Goal: Transaction & Acquisition: Purchase product/service

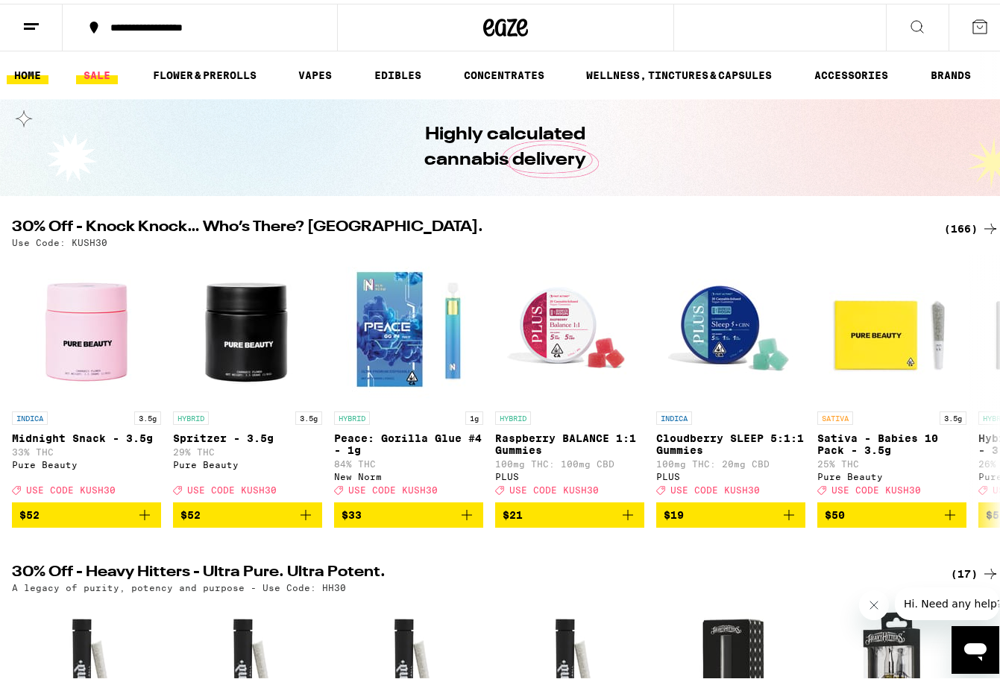
click at [104, 73] on link "SALE" at bounding box center [97, 72] width 42 height 18
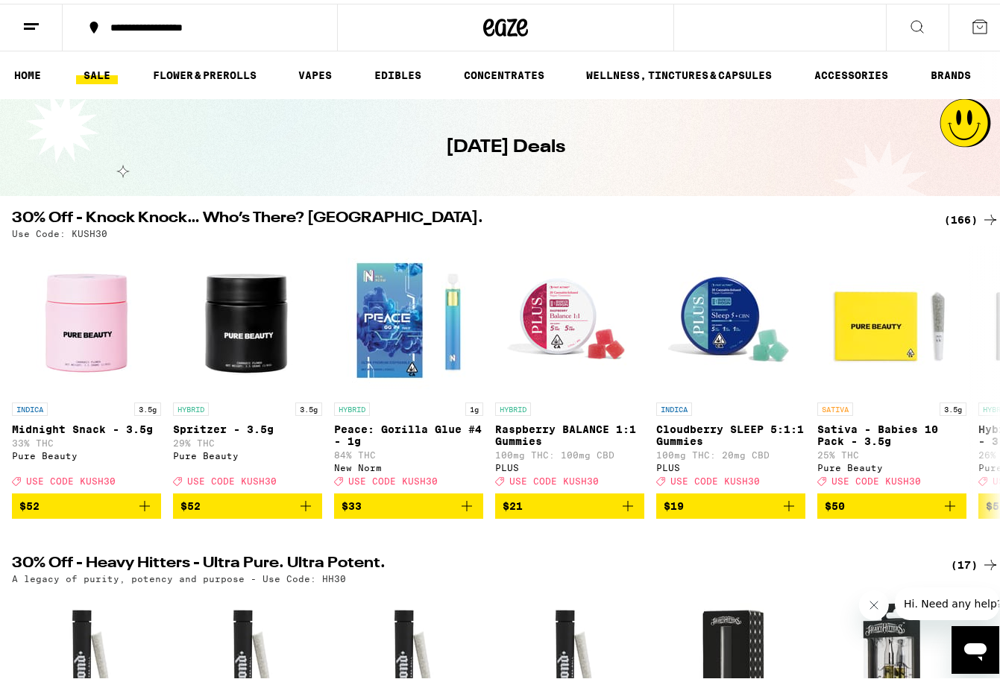
click at [944, 214] on div "(166)" at bounding box center [971, 216] width 55 height 18
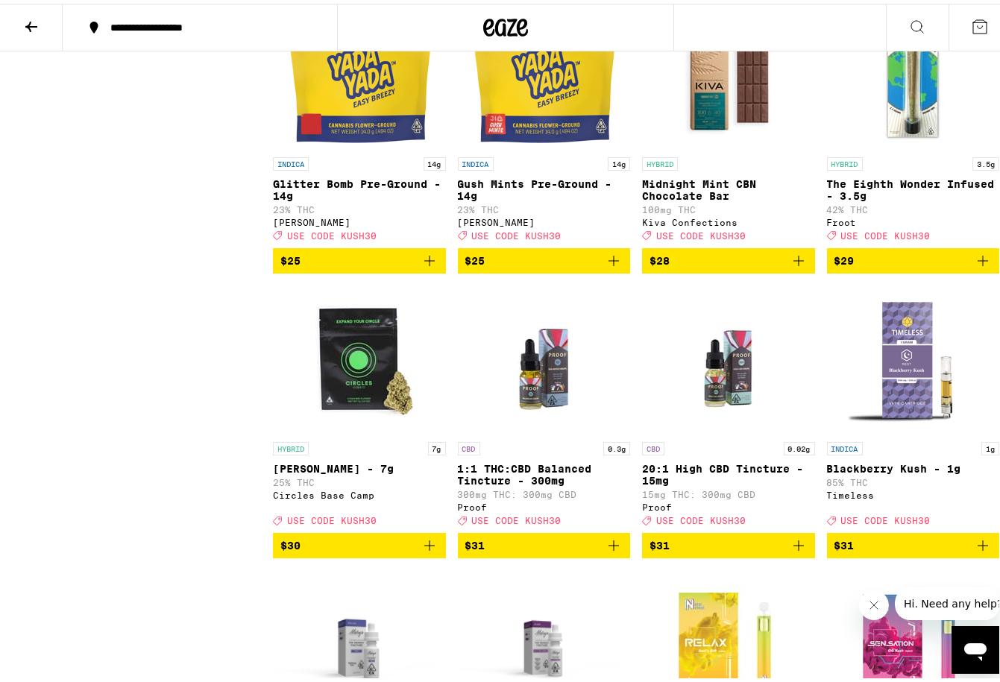
scroll to position [8490, 0]
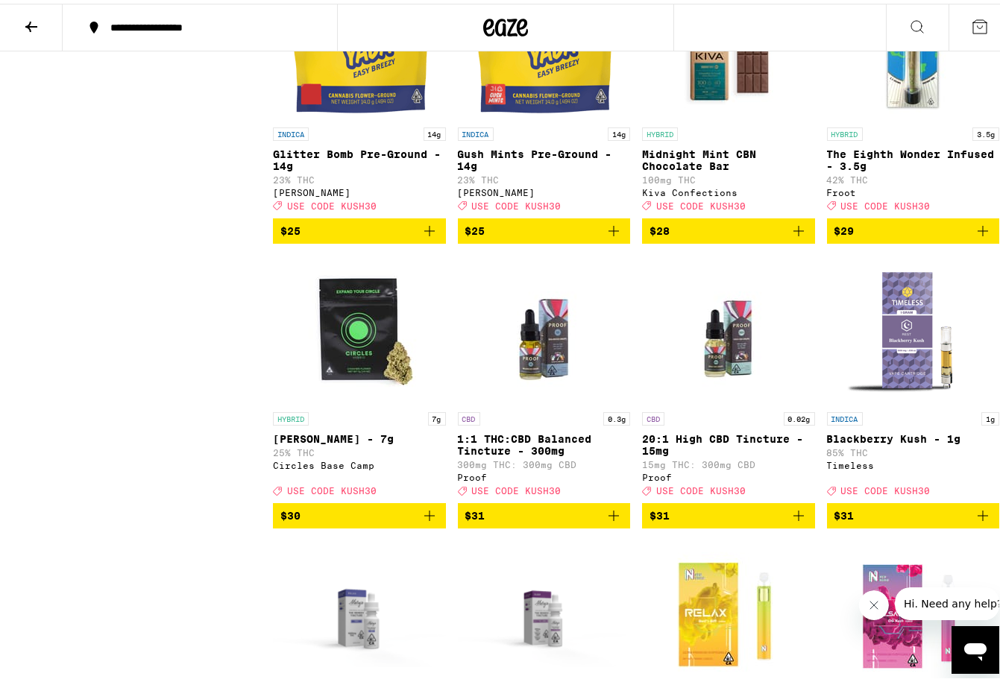
click at [431, 236] on icon "Add to bag" at bounding box center [429, 227] width 18 height 18
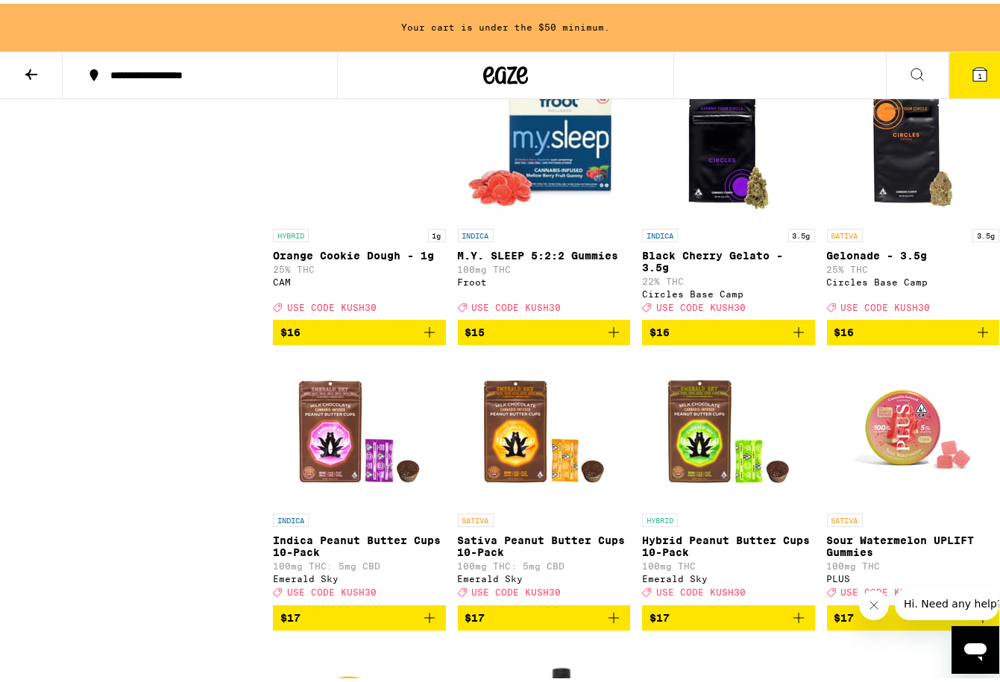
scroll to position [4461, 0]
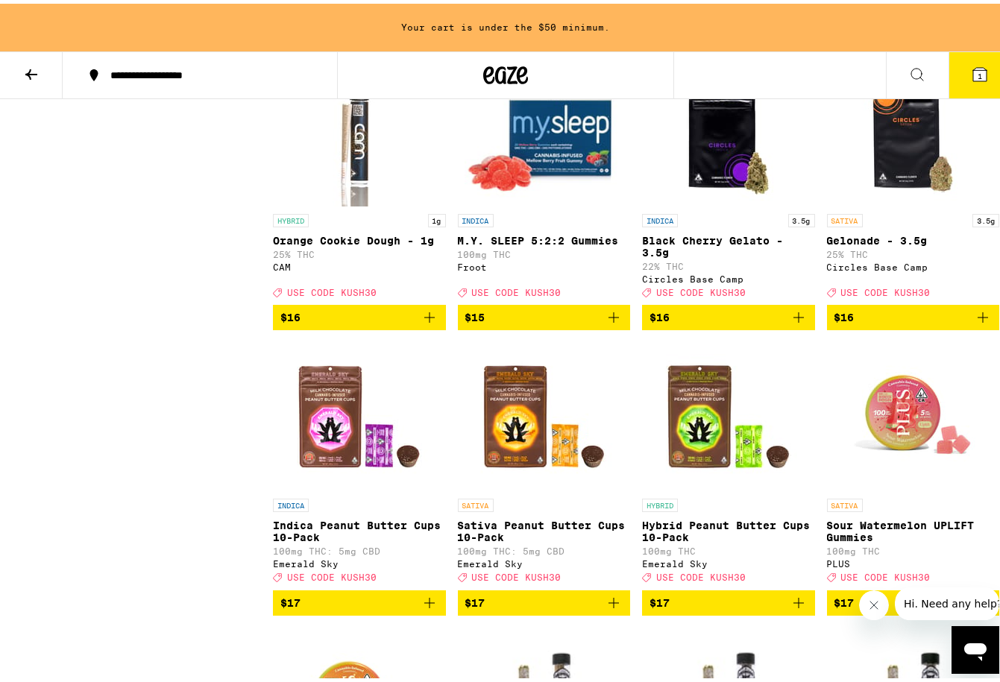
click at [977, 327] on button "$16" at bounding box center [913, 313] width 173 height 25
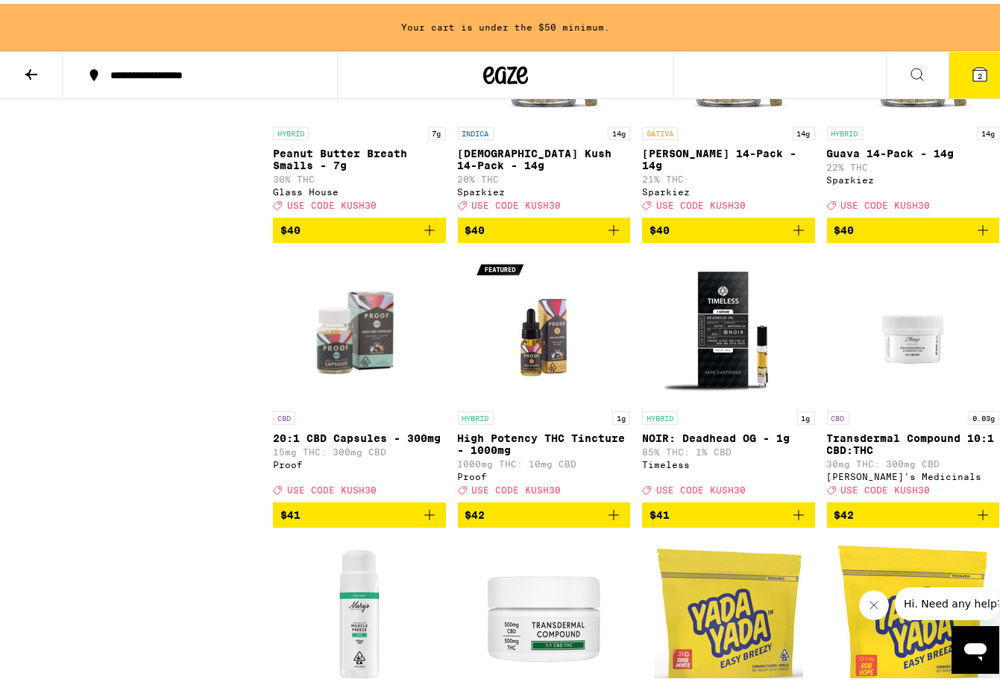
scroll to position [9694, 0]
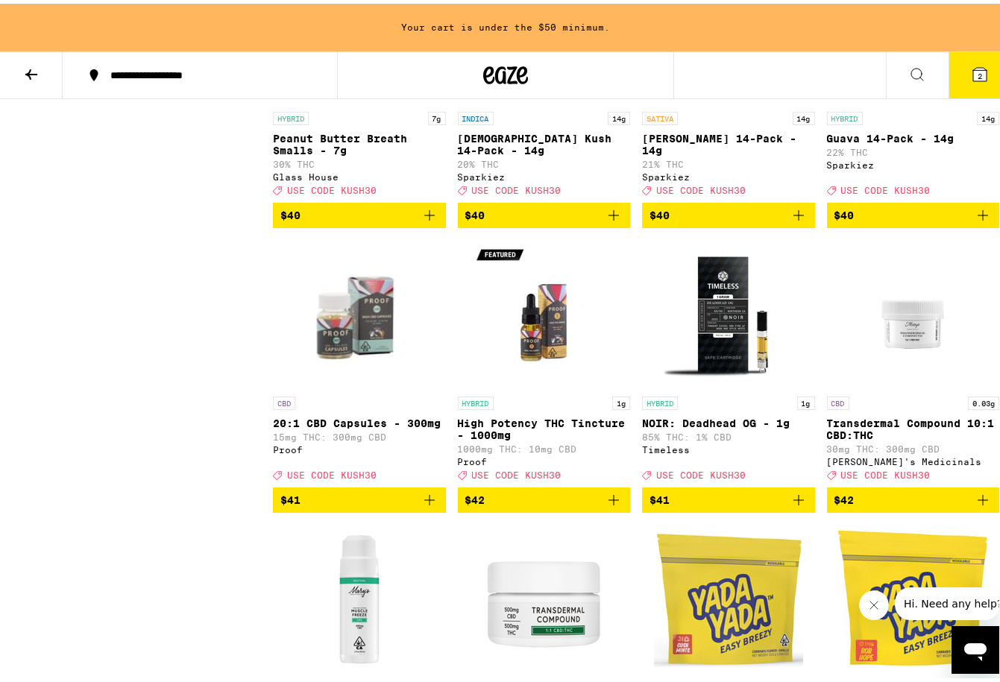
click at [790, 221] on icon "Add to bag" at bounding box center [799, 212] width 18 height 18
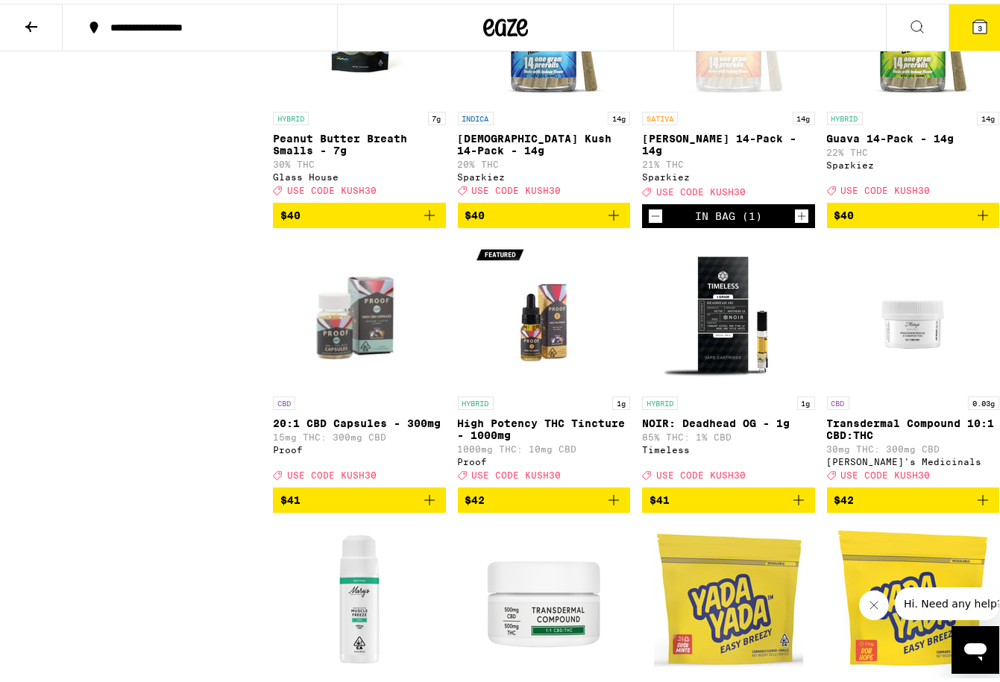
click at [974, 25] on icon at bounding box center [979, 22] width 13 height 13
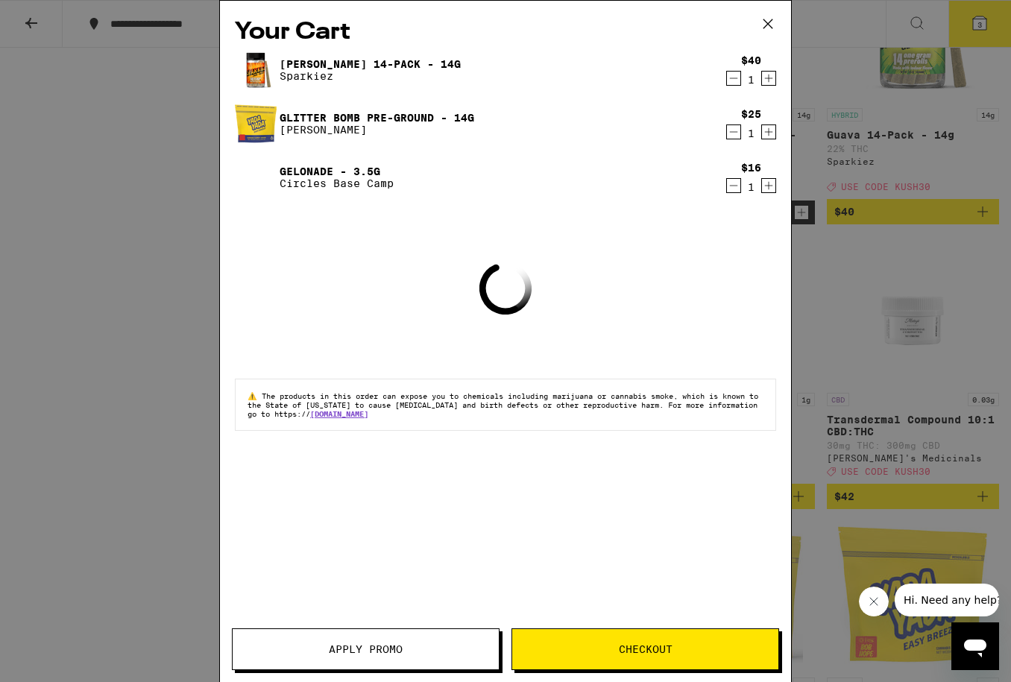
click at [410, 638] on button "Apply Promo" at bounding box center [366, 649] width 268 height 42
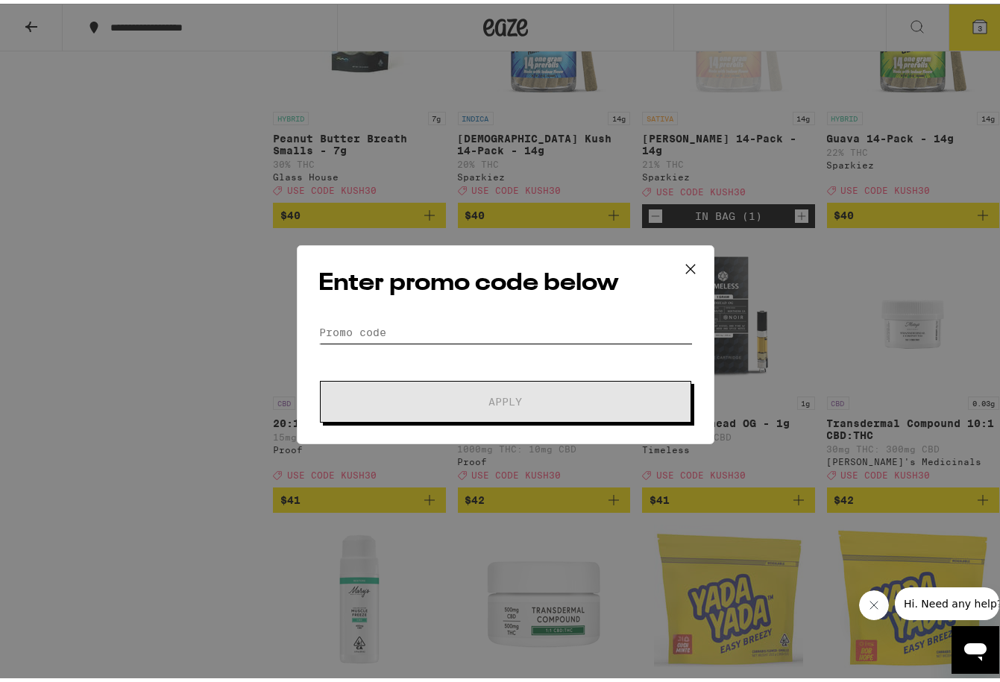
click at [464, 319] on input "Promo Code" at bounding box center [505, 329] width 374 height 22
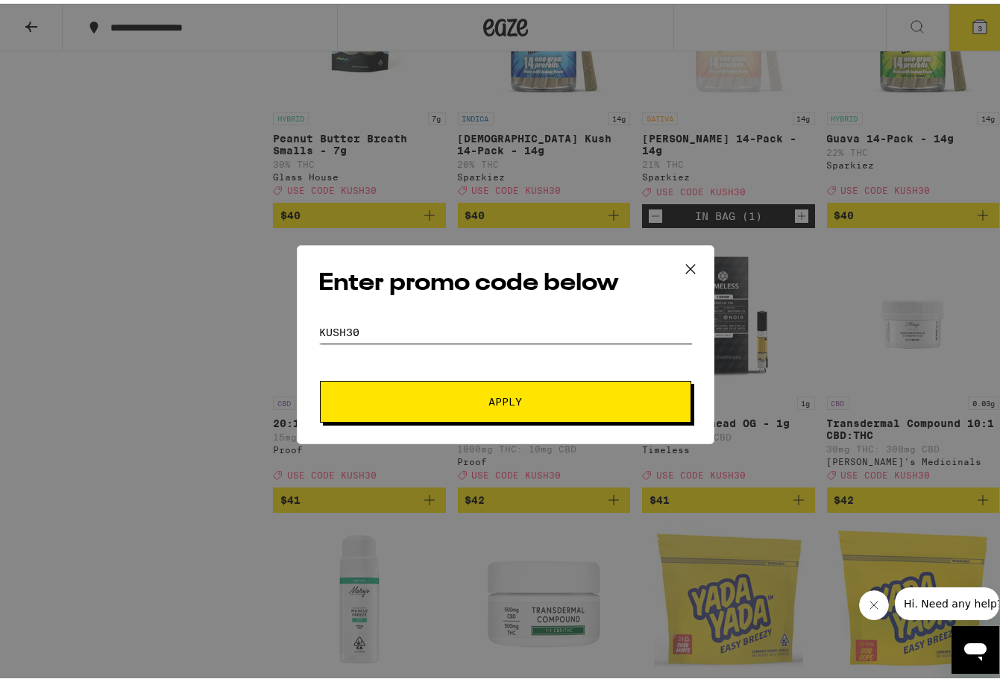
type input "kush30"
click at [320, 377] on button "Apply" at bounding box center [505, 398] width 371 height 42
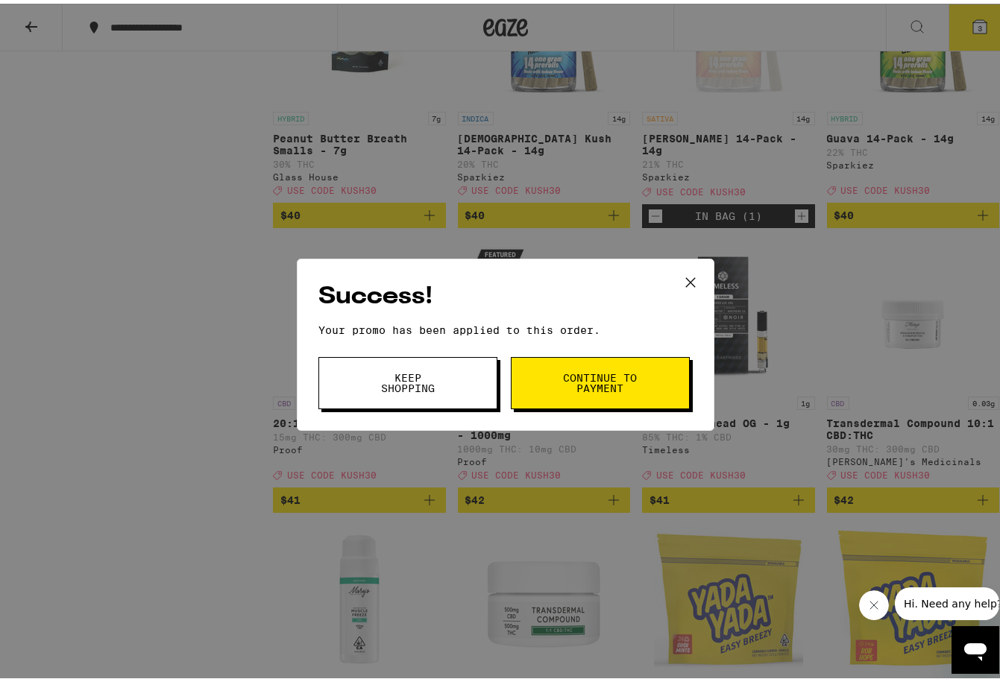
click at [585, 376] on span "Continue to payment" at bounding box center [600, 379] width 76 height 21
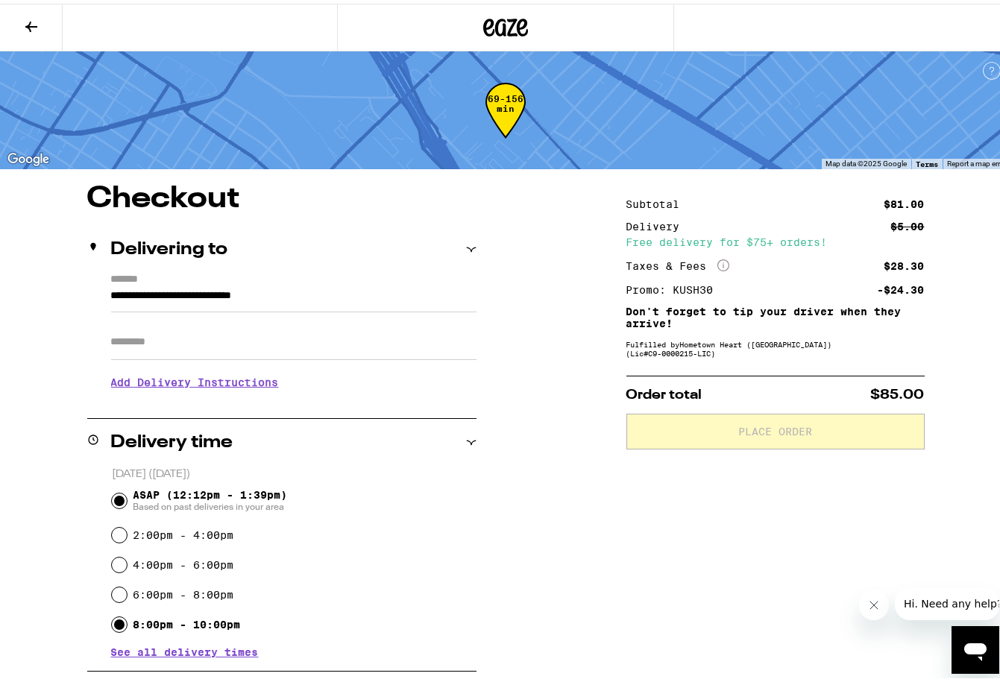
click at [114, 625] on input "8:00pm - 10:00pm" at bounding box center [119, 621] width 15 height 15
radio input "true"
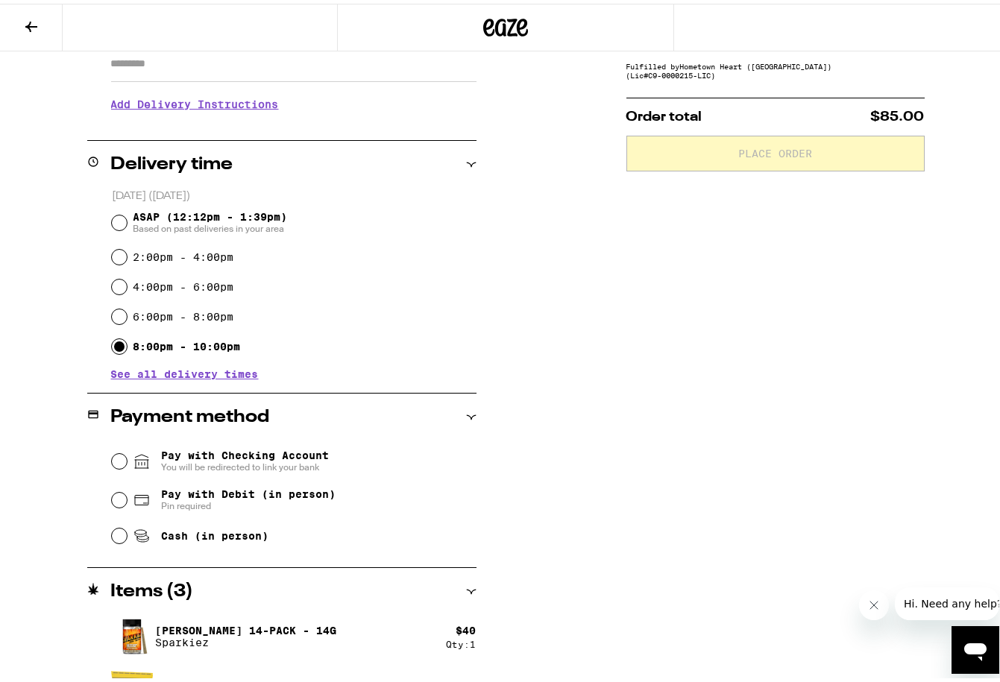
scroll to position [298, 0]
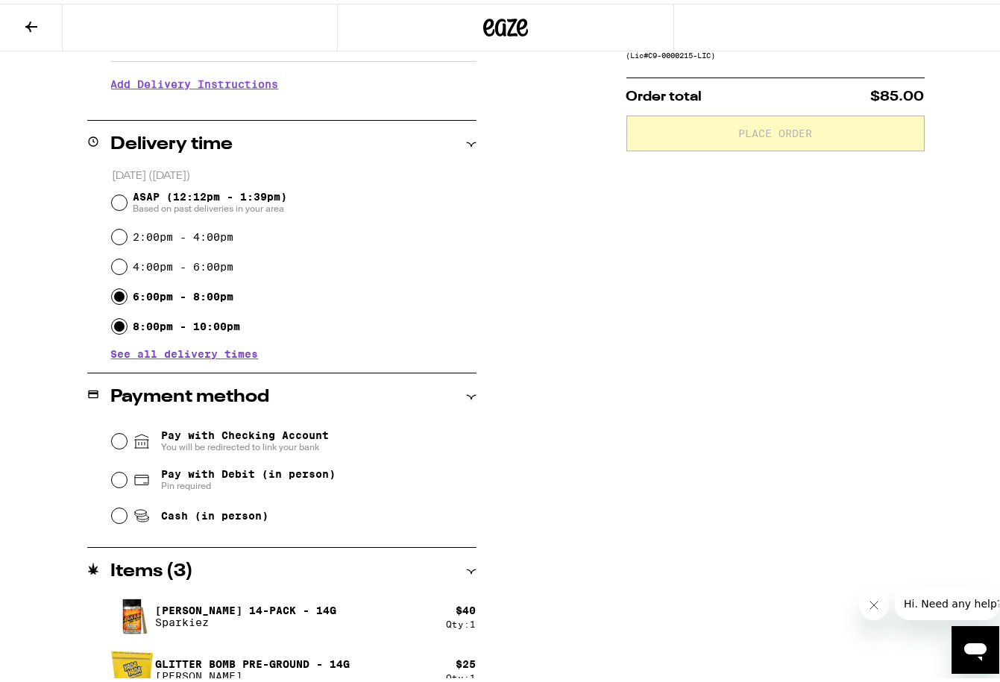
click at [112, 288] on input "6:00pm - 8:00pm" at bounding box center [119, 293] width 15 height 15
radio input "true"
click at [115, 520] on input "Cash (in person)" at bounding box center [119, 512] width 15 height 15
radio input "true"
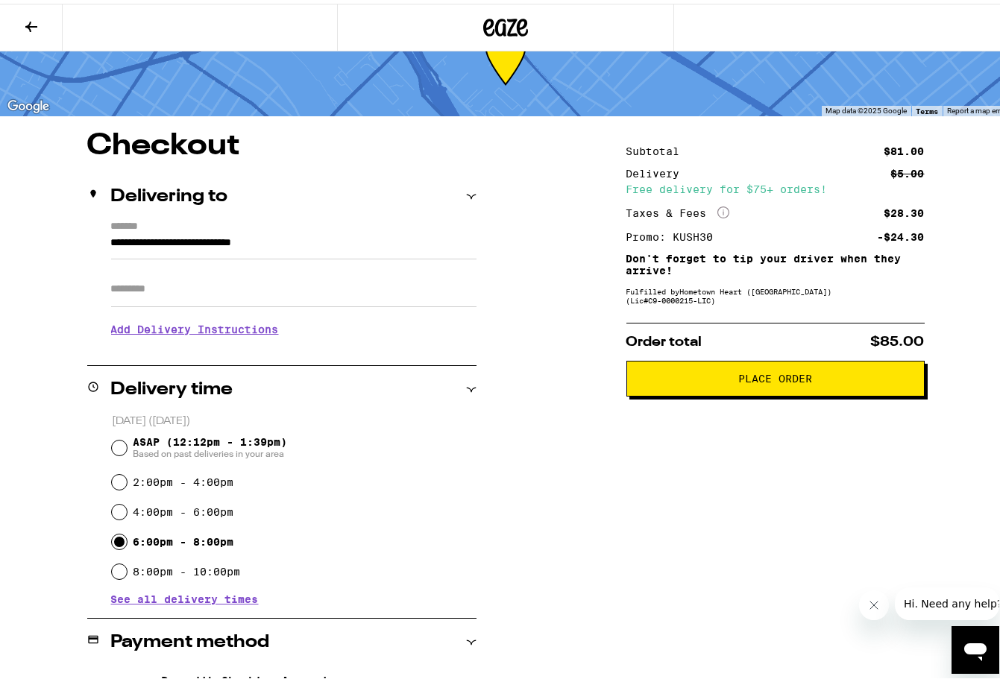
scroll to position [0, 0]
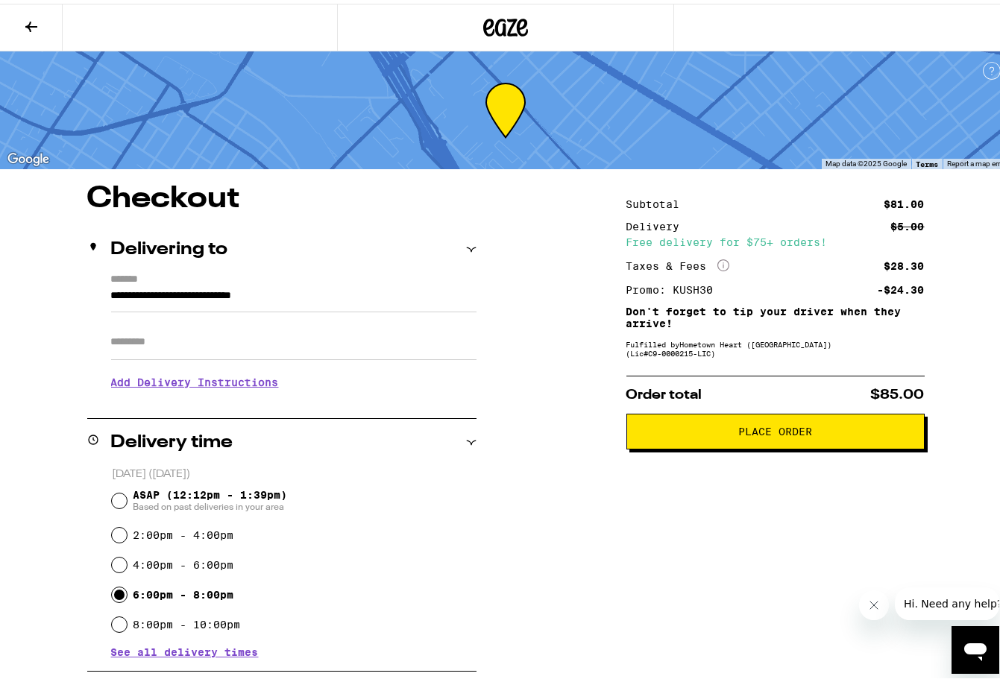
click at [253, 391] on h3 "Add Delivery Instructions" at bounding box center [293, 379] width 365 height 34
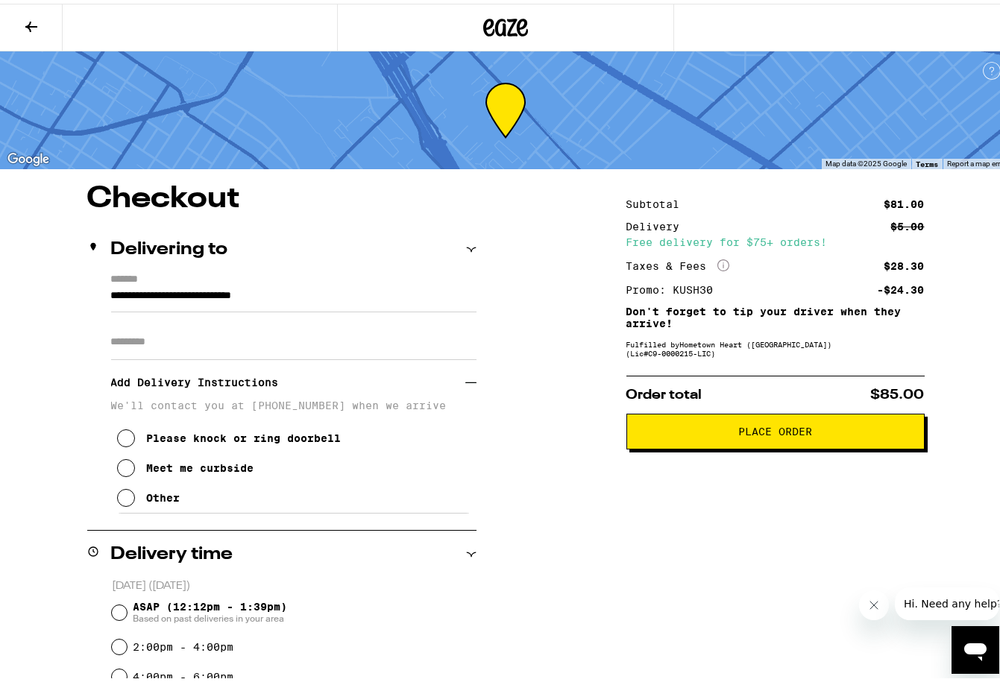
click at [120, 495] on icon at bounding box center [126, 494] width 18 height 18
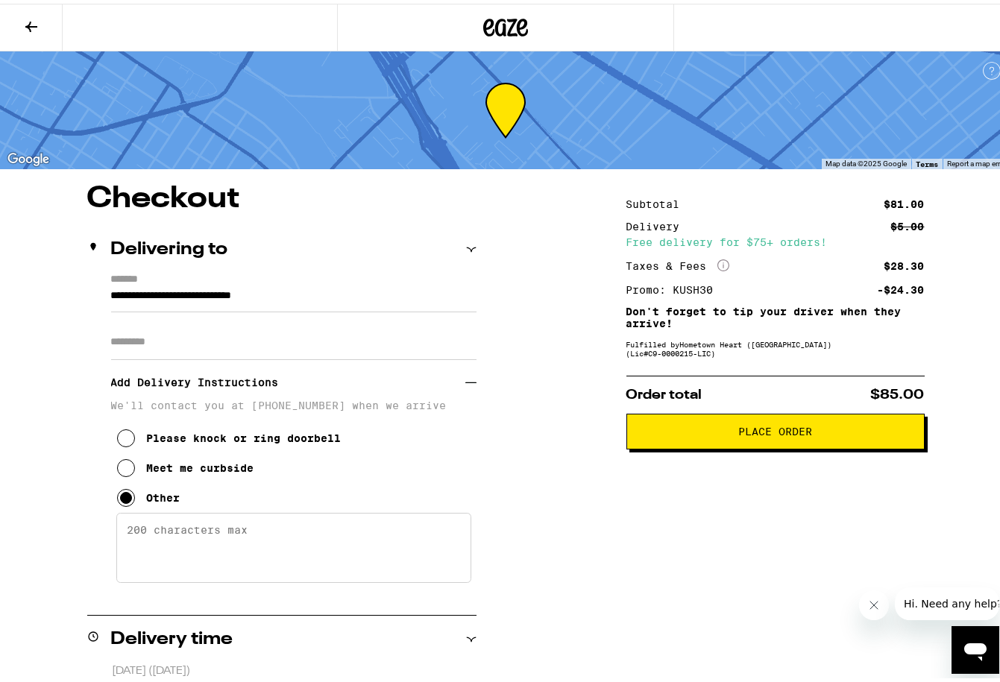
click at [271, 522] on textarea "Enter any other delivery instructions you want driver to know" at bounding box center [293, 544] width 355 height 70
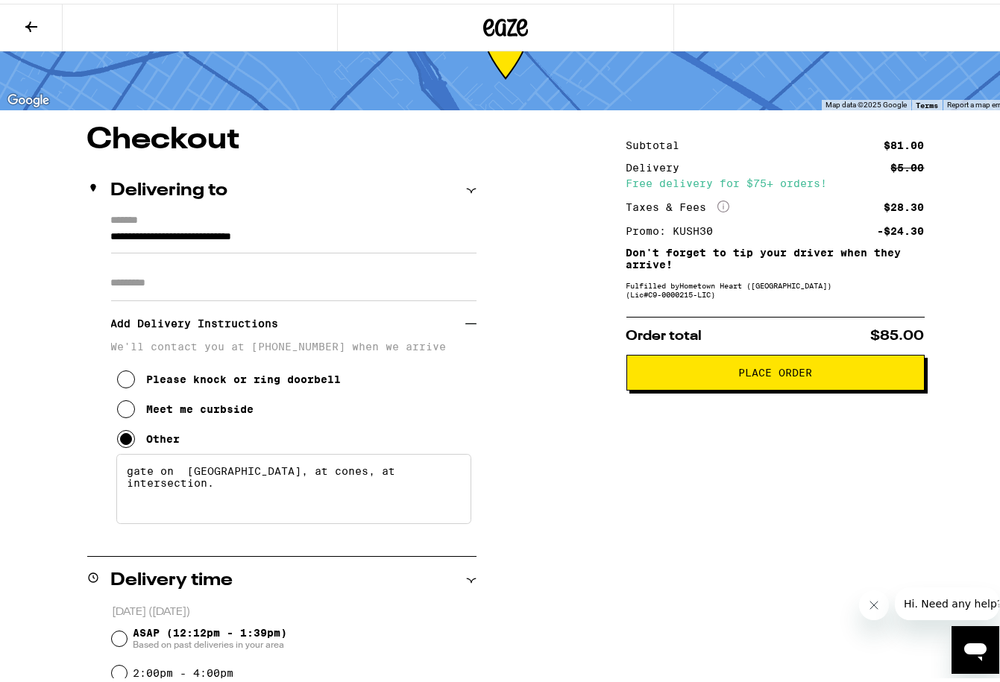
scroll to position [16, 0]
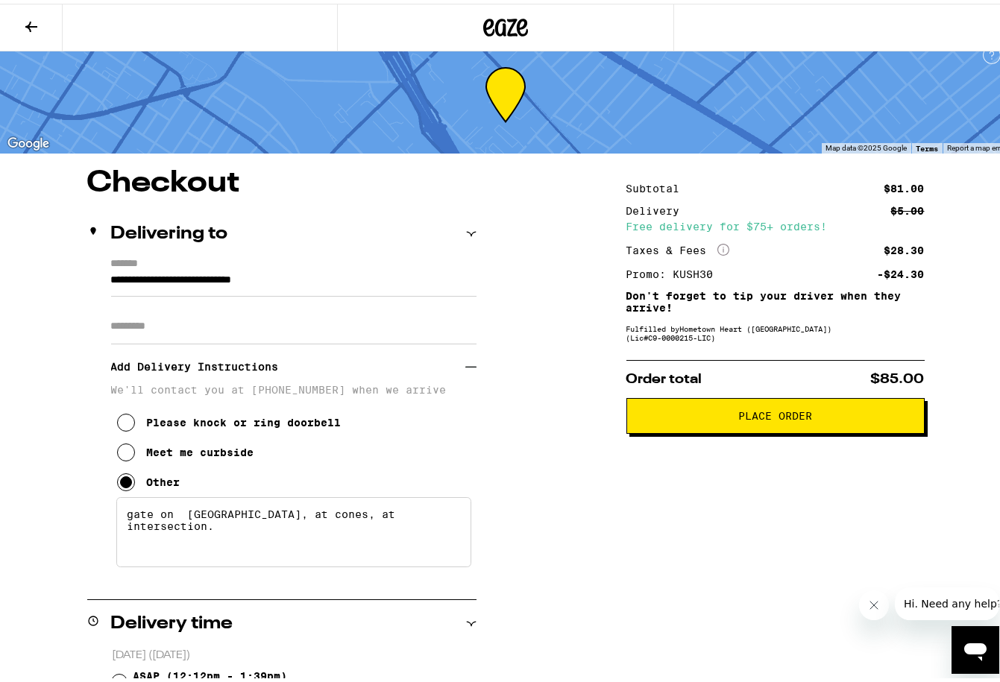
type textarea "gate on [GEOGRAPHIC_DATA], at cones, at intersection."
click at [29, 28] on icon at bounding box center [31, 23] width 18 height 18
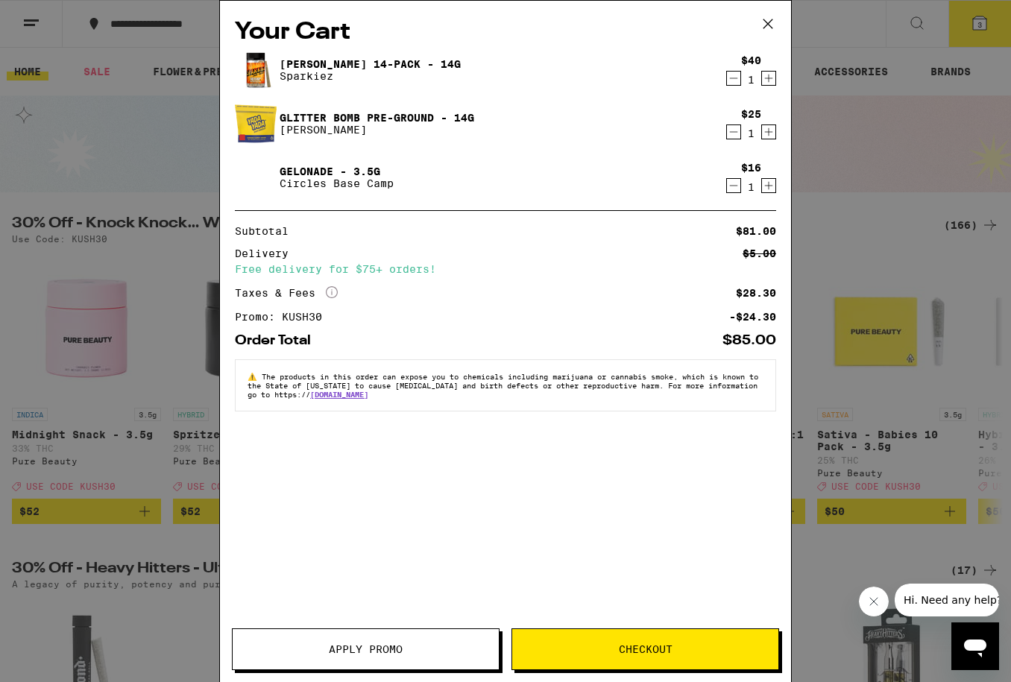
click at [731, 188] on icon "Decrement" at bounding box center [733, 186] width 13 height 18
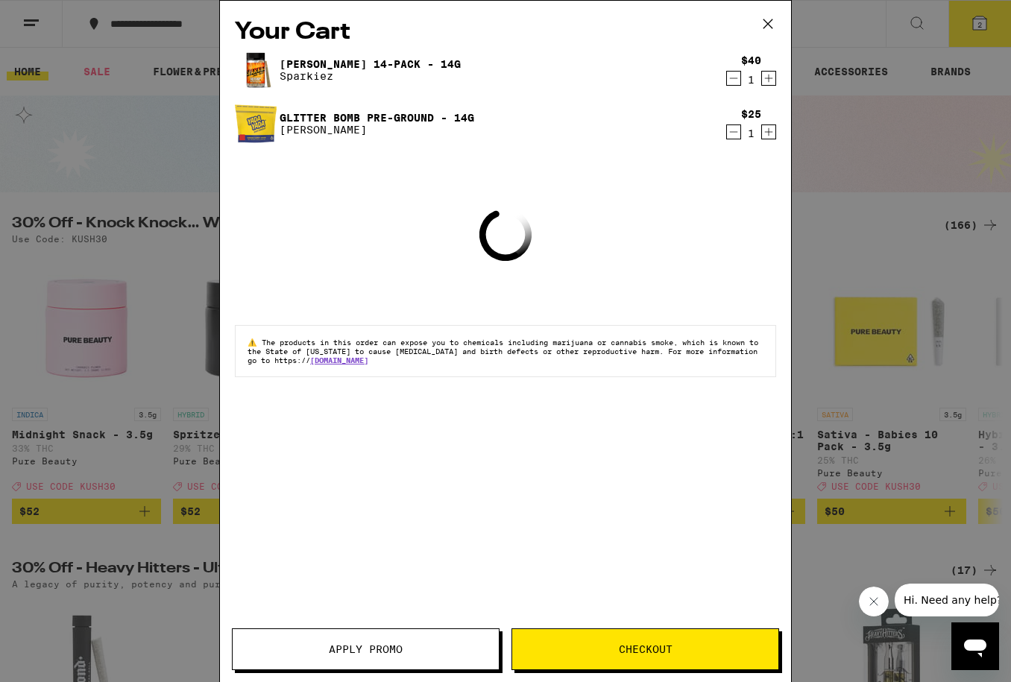
click at [889, 250] on div "Your Cart Jack 14-Pack - 14g Sparkiez $40 1 Glitter Bomb Pre-Ground - 14g Yada …" at bounding box center [505, 341] width 1011 height 682
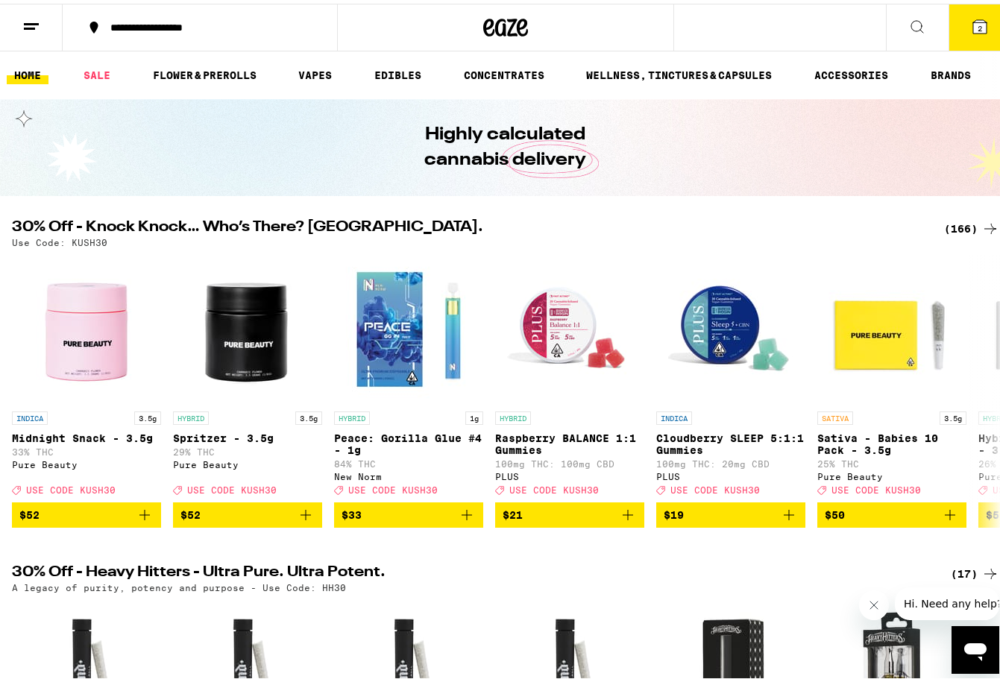
click at [963, 231] on div "(166)" at bounding box center [971, 225] width 55 height 18
click at [971, 14] on icon at bounding box center [980, 23] width 18 height 18
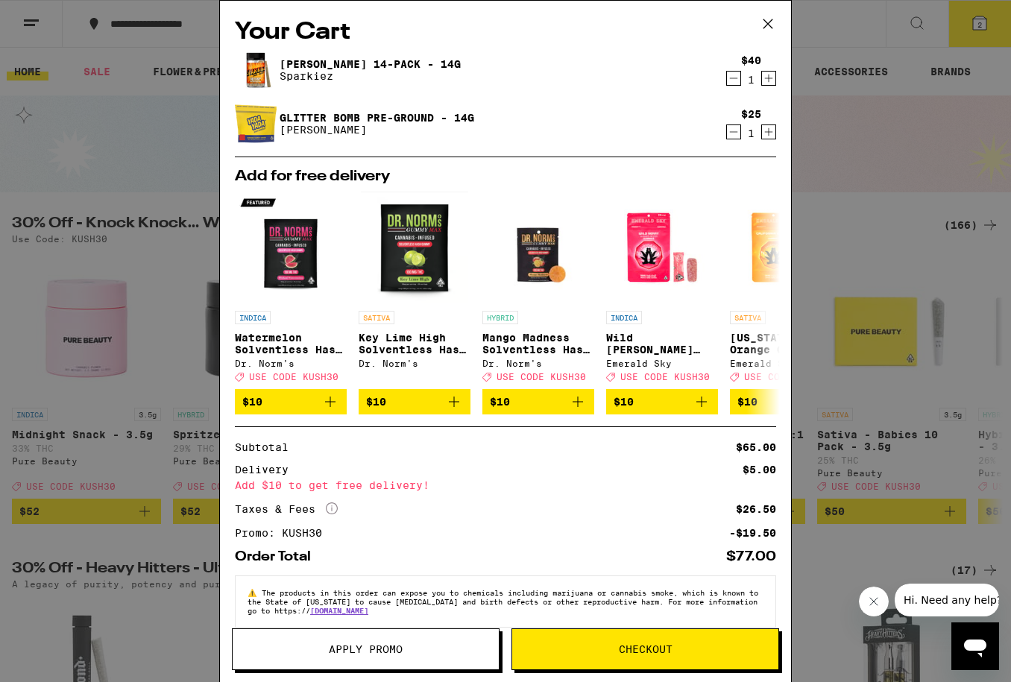
click at [859, 139] on div "Your Cart Jack 14-Pack - 14g Sparkiez $40 1 Glitter Bomb Pre-Ground - 14g Yada …" at bounding box center [505, 341] width 1011 height 682
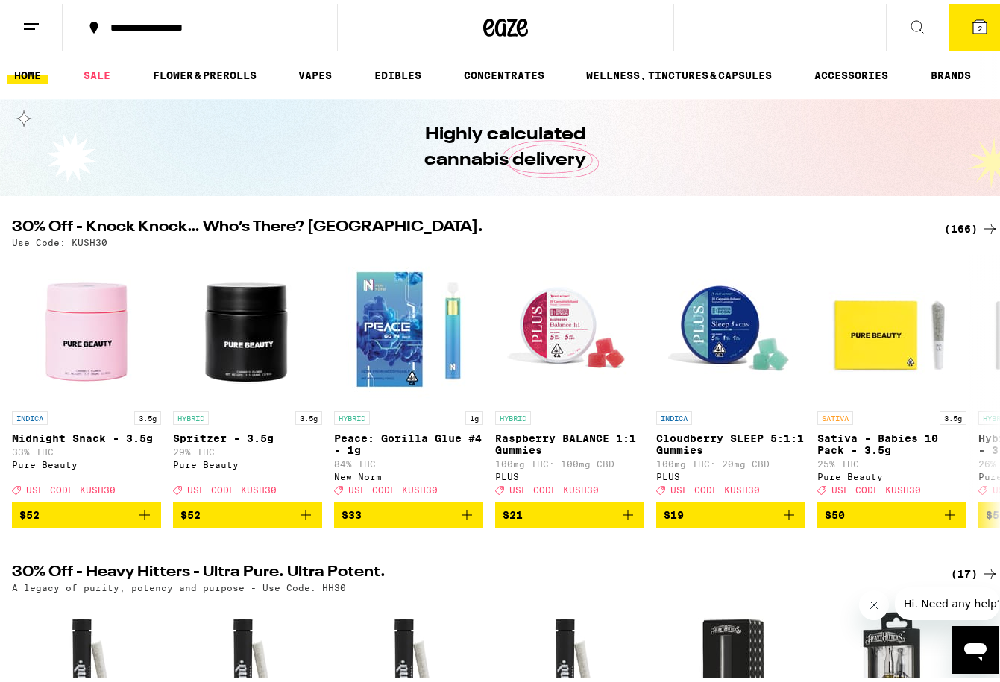
click at [964, 217] on div "(166)" at bounding box center [971, 225] width 55 height 18
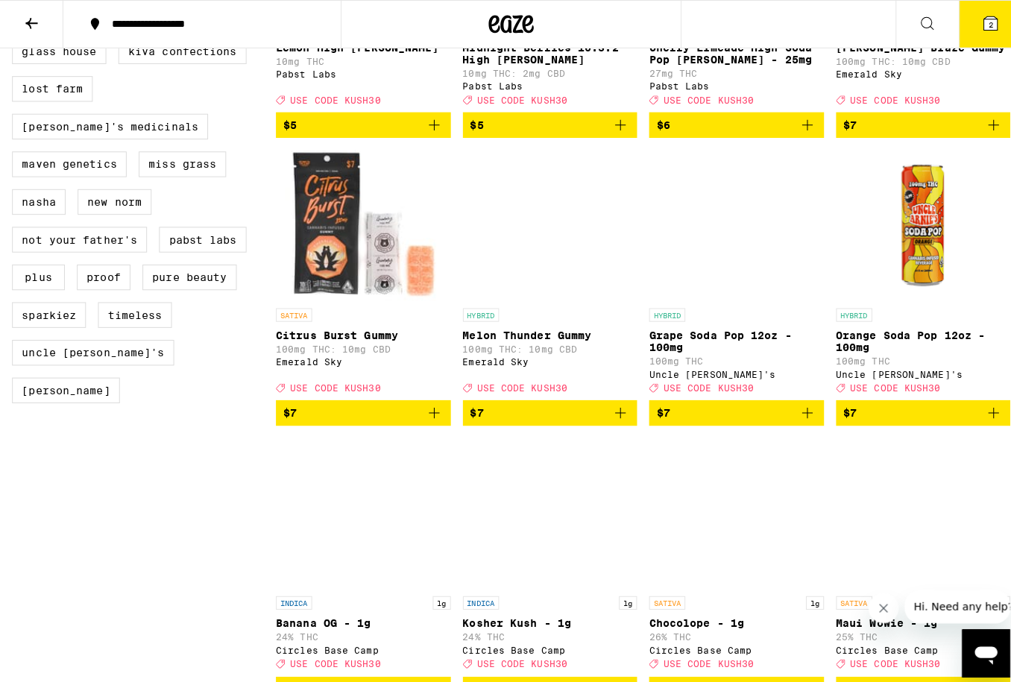
scroll to position [1182, 0]
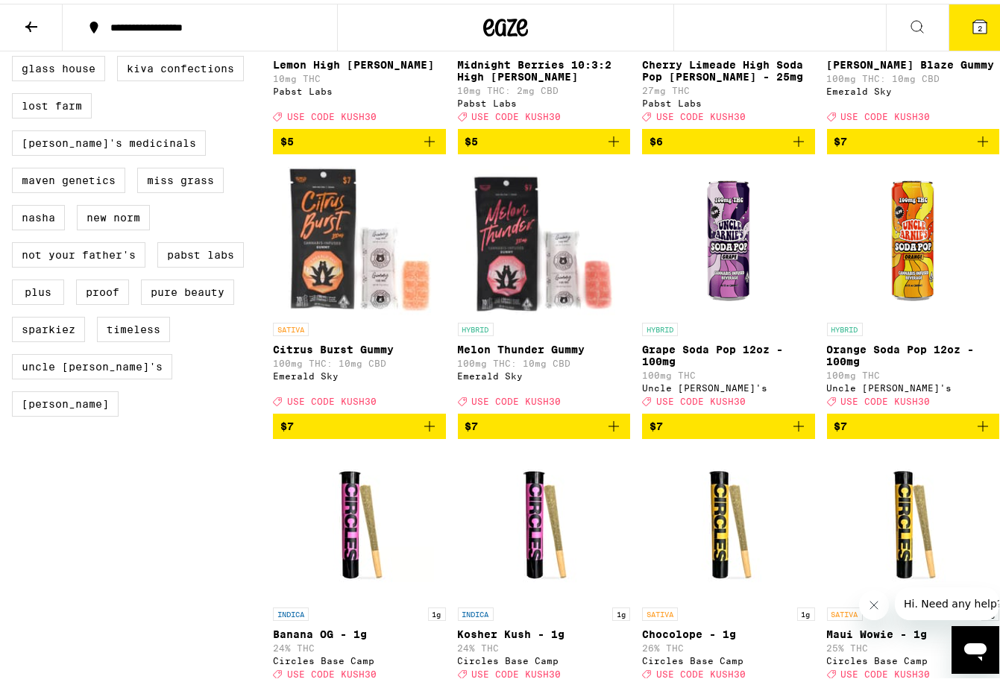
click at [794, 435] on button "$7" at bounding box center [728, 422] width 173 height 25
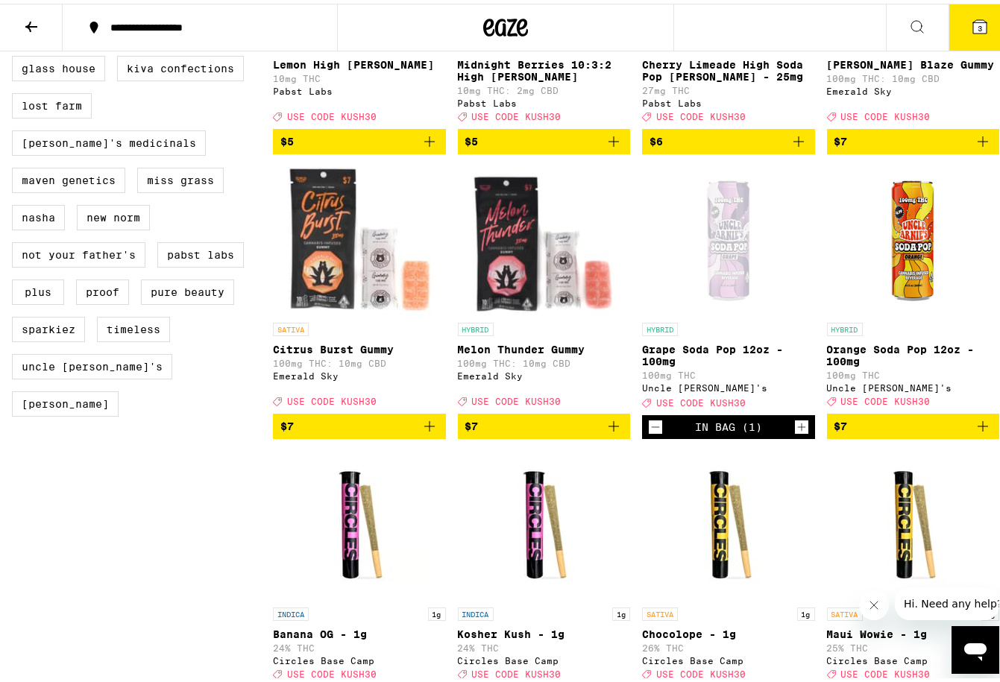
click at [973, 20] on icon at bounding box center [979, 22] width 13 height 13
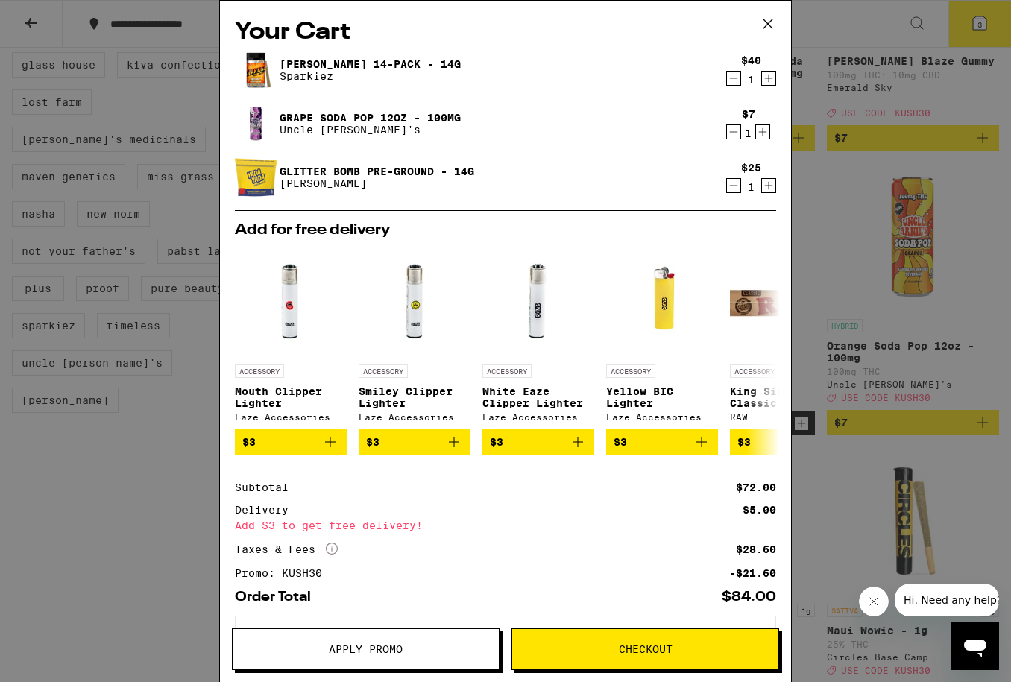
click at [621, 649] on span "Checkout" at bounding box center [646, 649] width 54 height 10
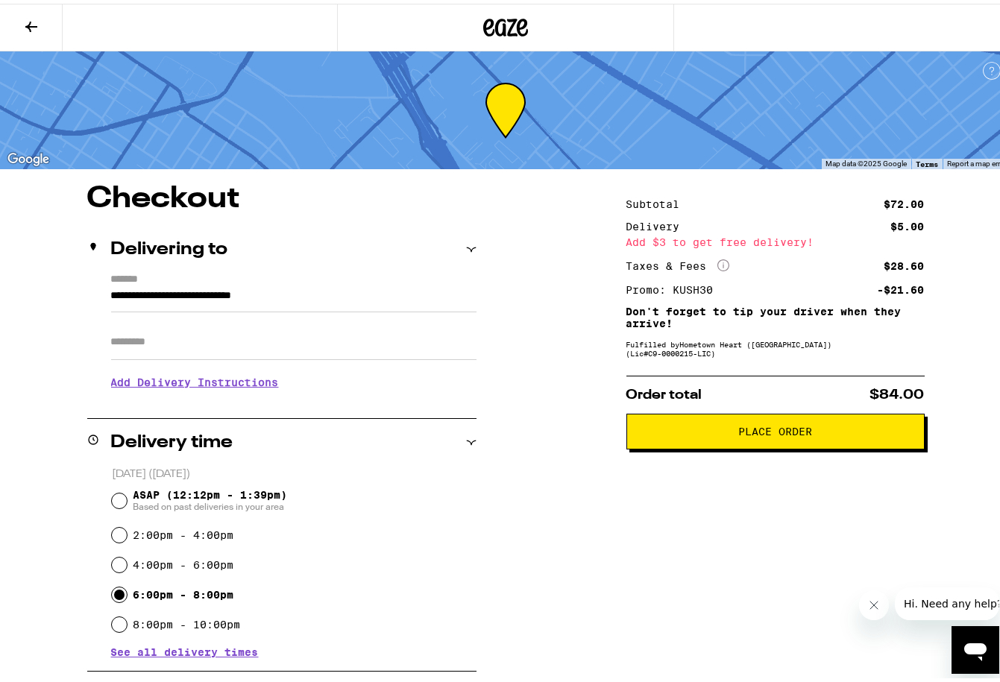
click at [232, 385] on h3 "Add Delivery Instructions" at bounding box center [293, 379] width 365 height 34
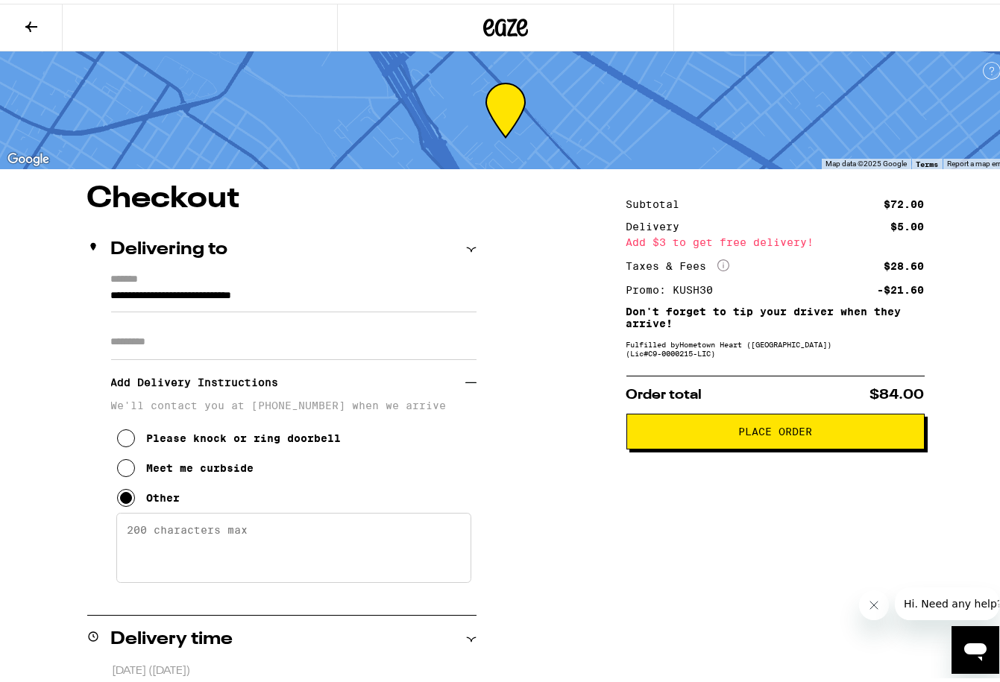
click at [358, 532] on textarea "Enter any other delivery instructions you want driver to know" at bounding box center [293, 544] width 355 height 70
type textarea "gate on [GEOGRAPHIC_DATA], at cones, at inersection."
drag, startPoint x: 787, startPoint y: 442, endPoint x: 750, endPoint y: 545, distance: 109.4
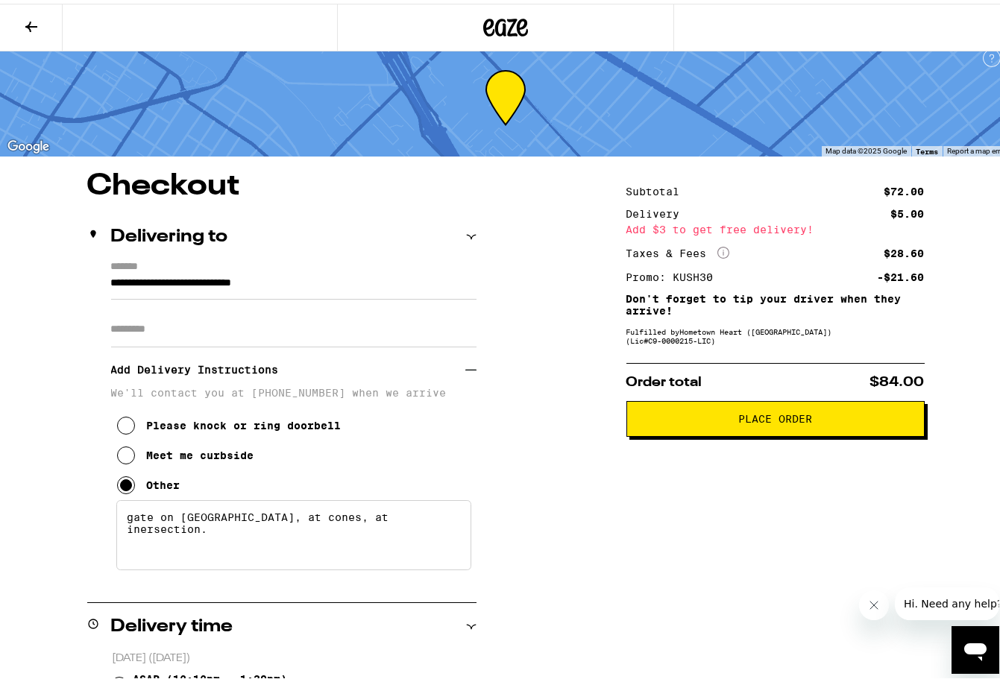
scroll to position [6, 0]
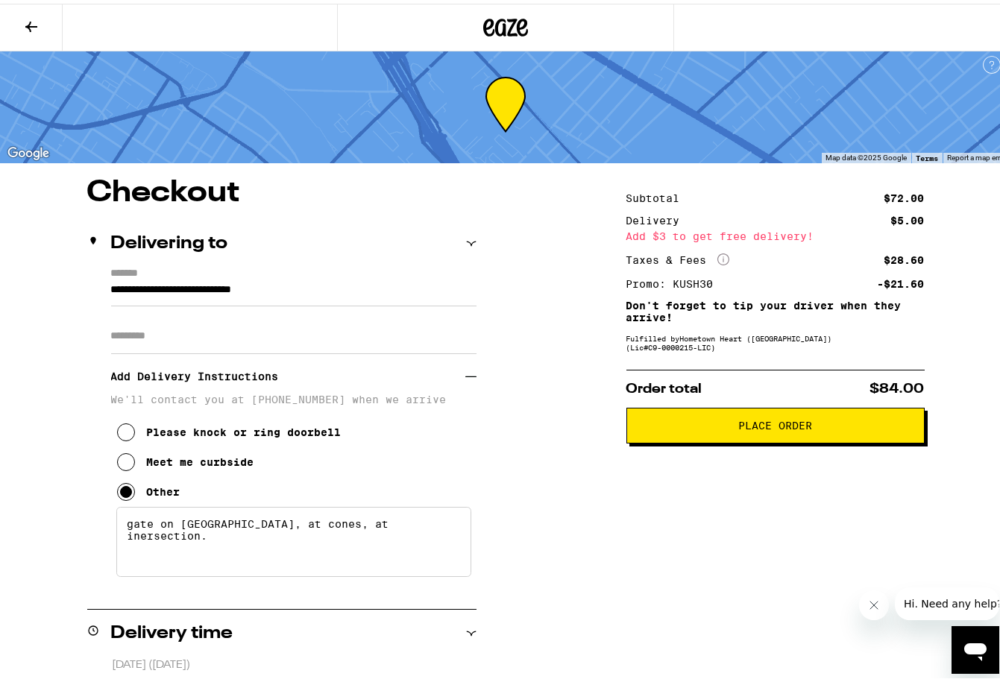
click at [858, 438] on button "Place Order" at bounding box center [775, 422] width 298 height 36
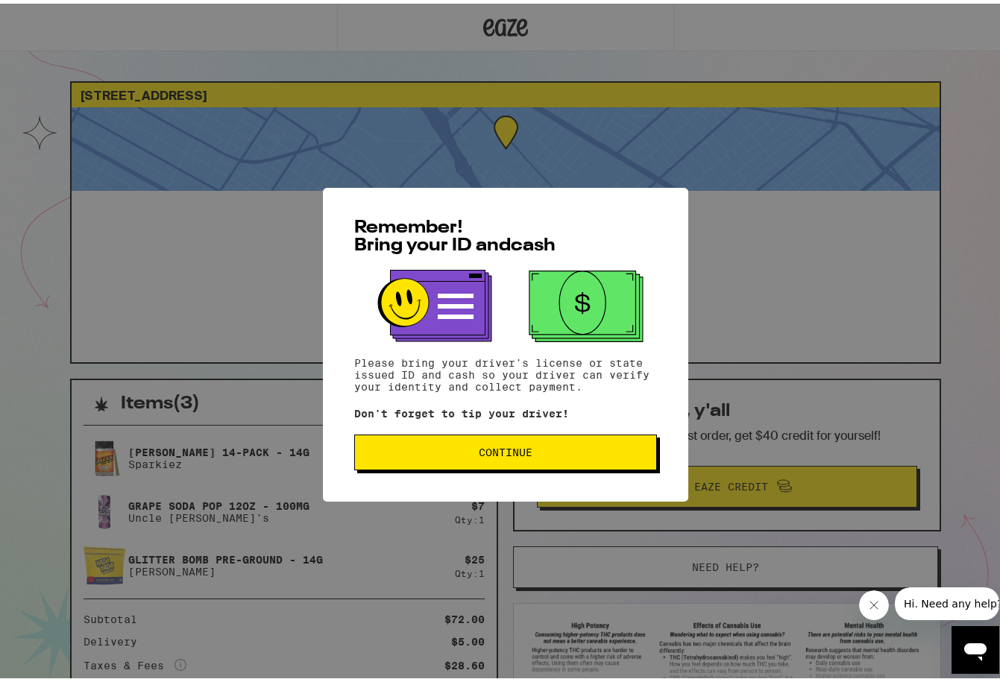
click at [602, 439] on button "Continue" at bounding box center [505, 449] width 303 height 36
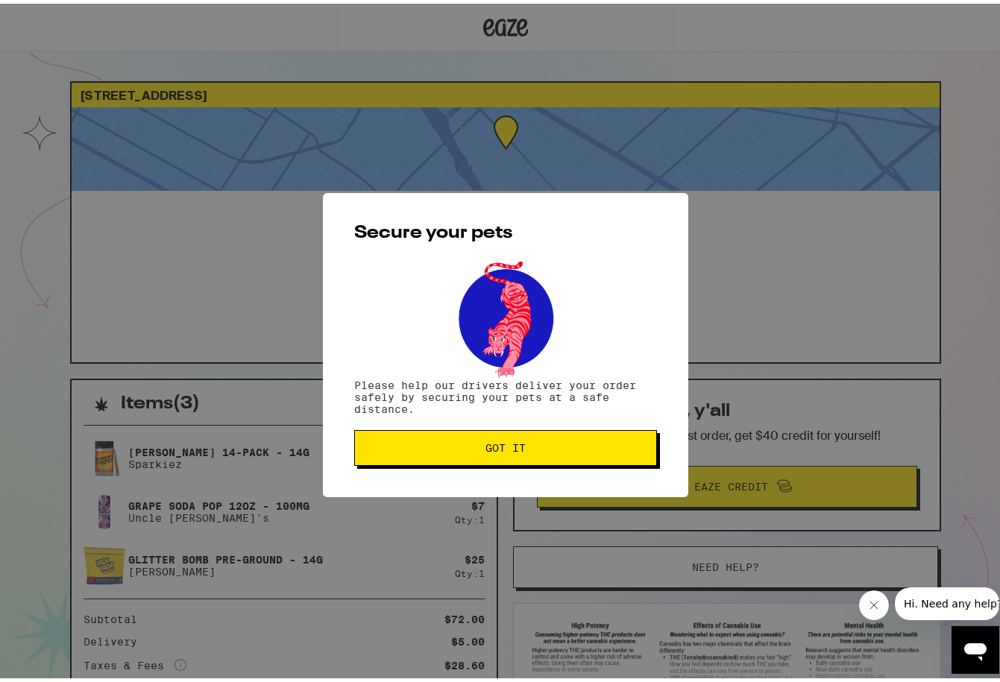
click at [585, 438] on button "Got it" at bounding box center [505, 444] width 303 height 36
